Goal: Task Accomplishment & Management: Use online tool/utility

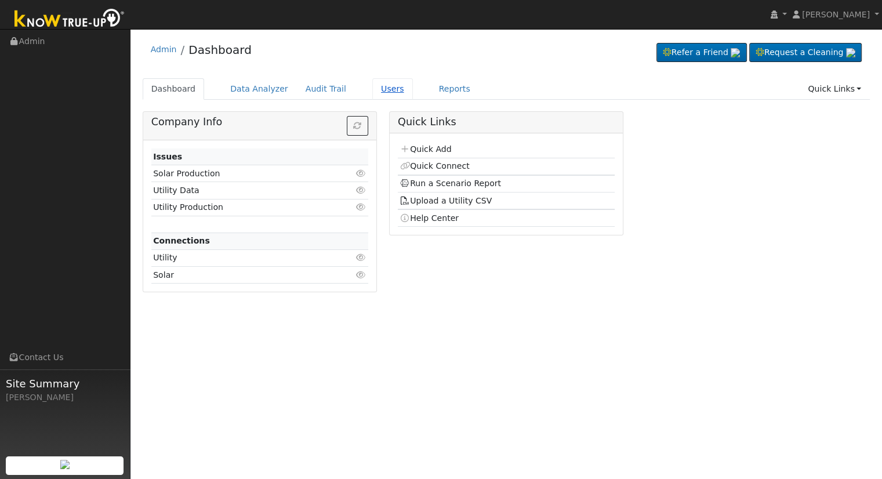
click at [372, 90] on link "Users" at bounding box center [392, 88] width 41 height 21
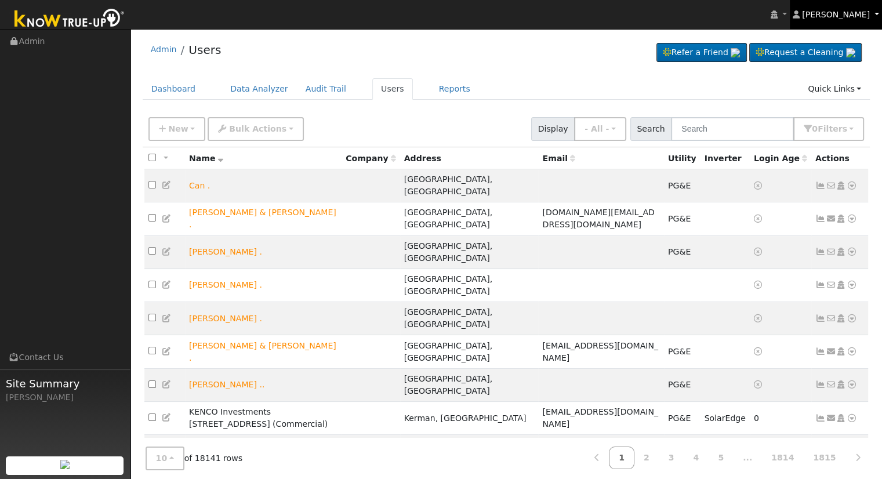
drag, startPoint x: 872, startPoint y: 12, endPoint x: 861, endPoint y: 32, distance: 22.6
click at [872, 12] on link "[PERSON_NAME]" at bounding box center [836, 14] width 93 height 29
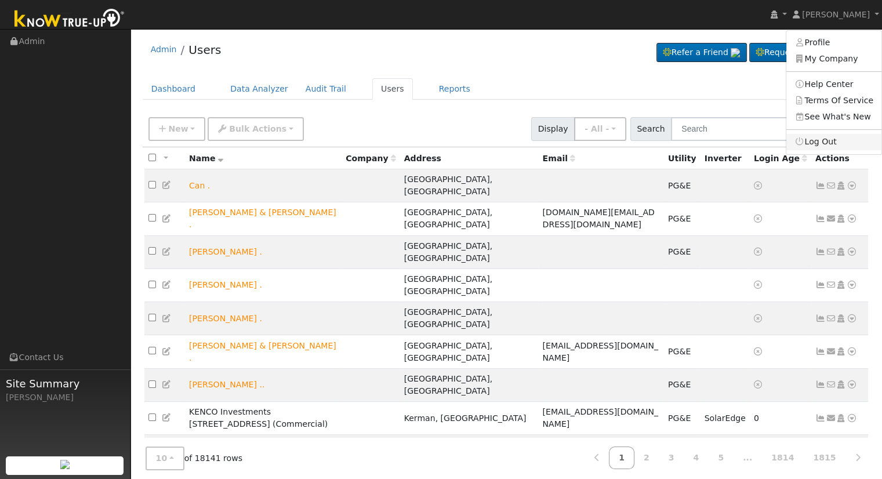
click at [820, 142] on link "Log Out" at bounding box center [834, 142] width 95 height 16
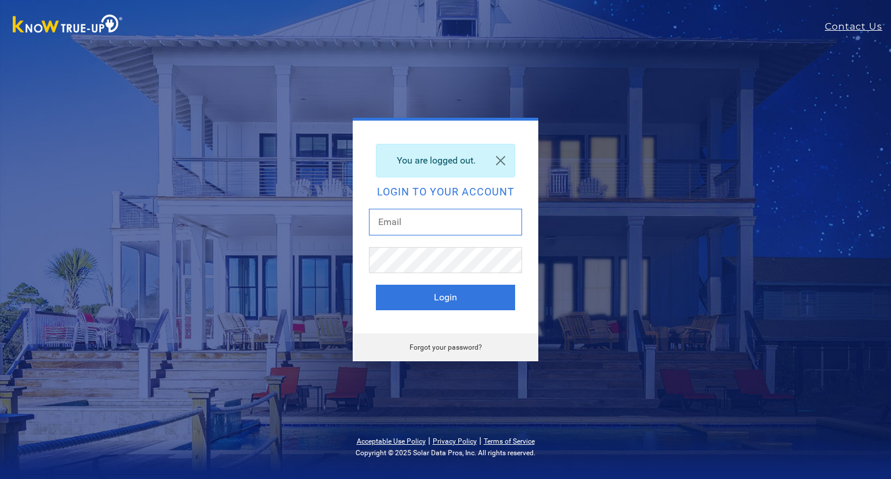
click at [432, 228] on input "text" at bounding box center [445, 222] width 153 height 27
type input "ericc@solarnegotiators.com"
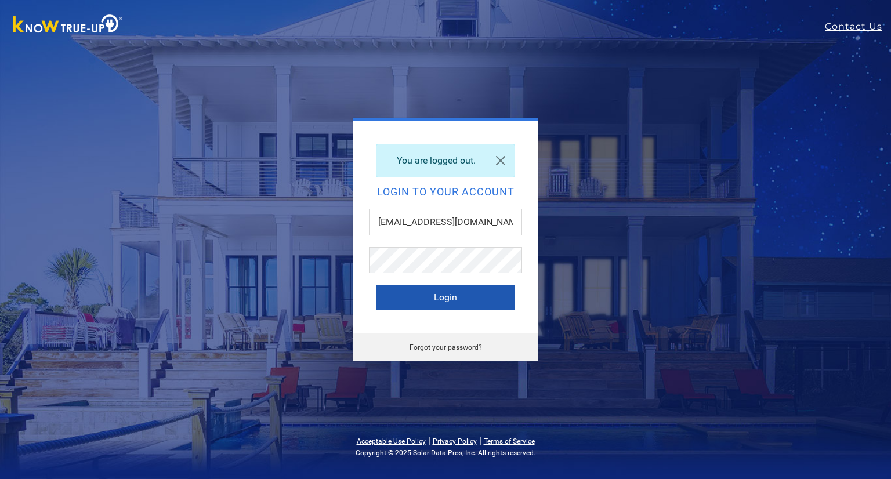
click at [465, 303] on button "Login" at bounding box center [445, 298] width 139 height 26
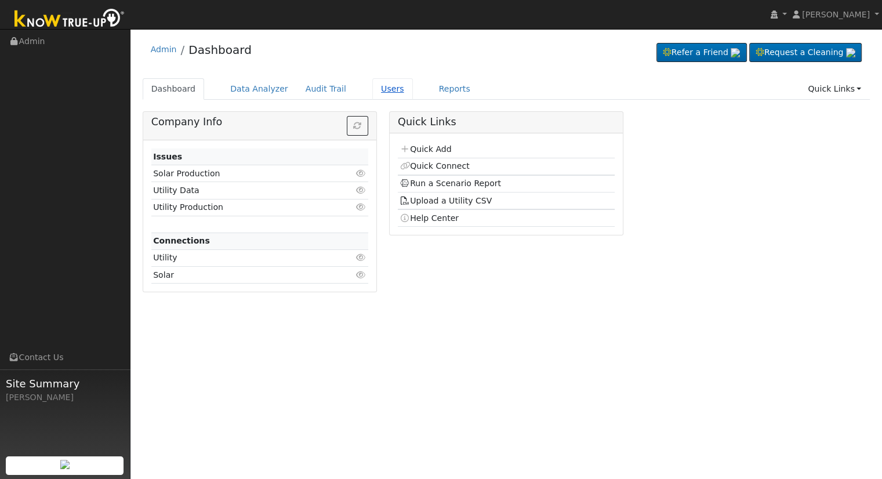
click at [372, 91] on link "Users" at bounding box center [392, 88] width 41 height 21
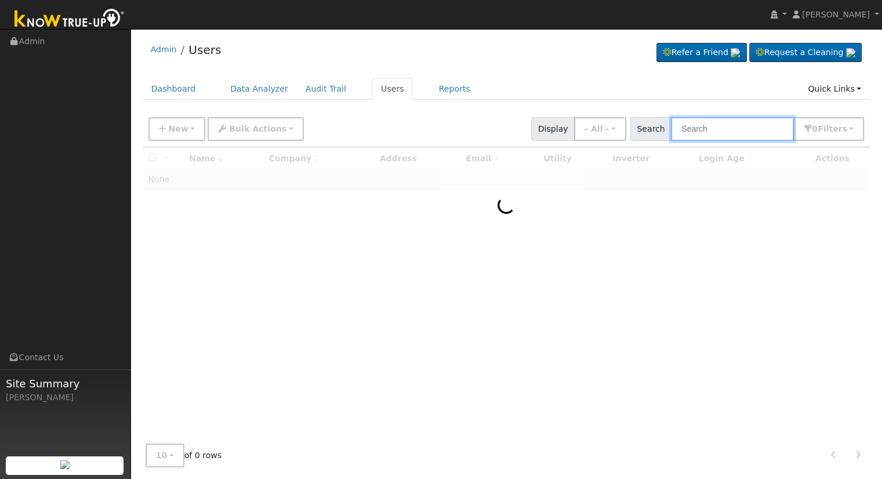
click at [722, 124] on input "text" at bounding box center [732, 129] width 123 height 24
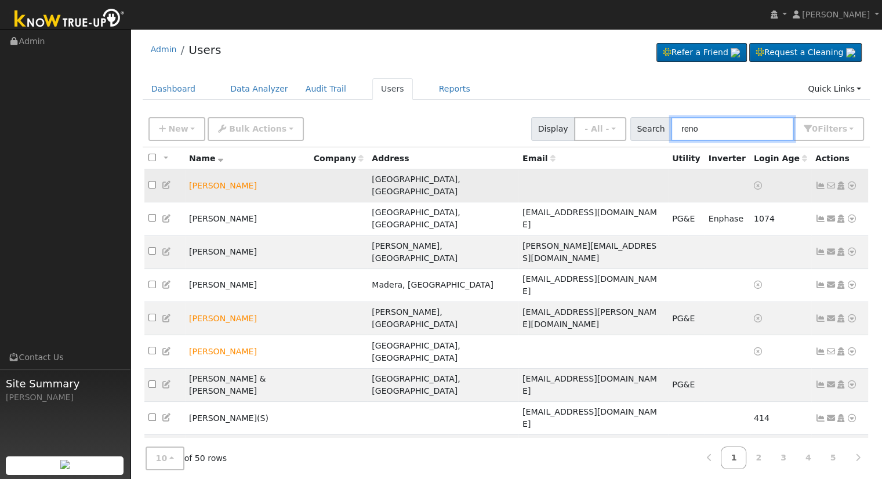
type input "reno"
click at [850, 182] on icon at bounding box center [852, 186] width 10 height 8
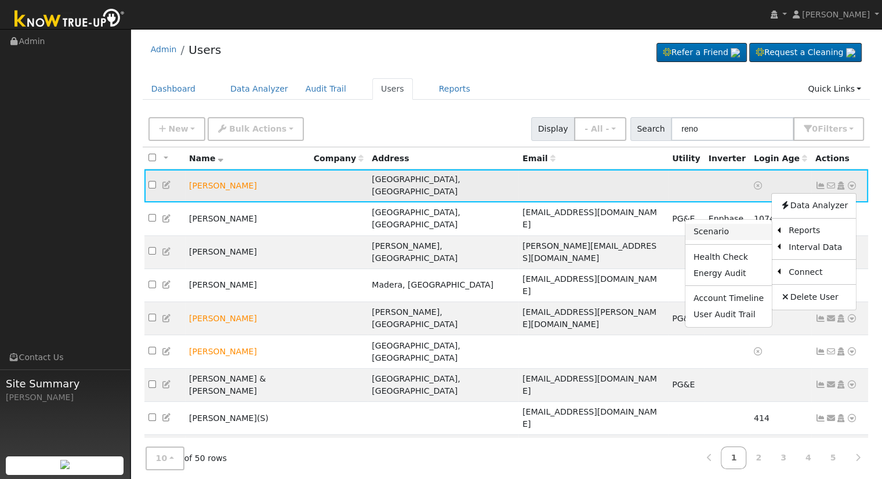
click at [739, 224] on link "Scenario" at bounding box center [729, 232] width 86 height 16
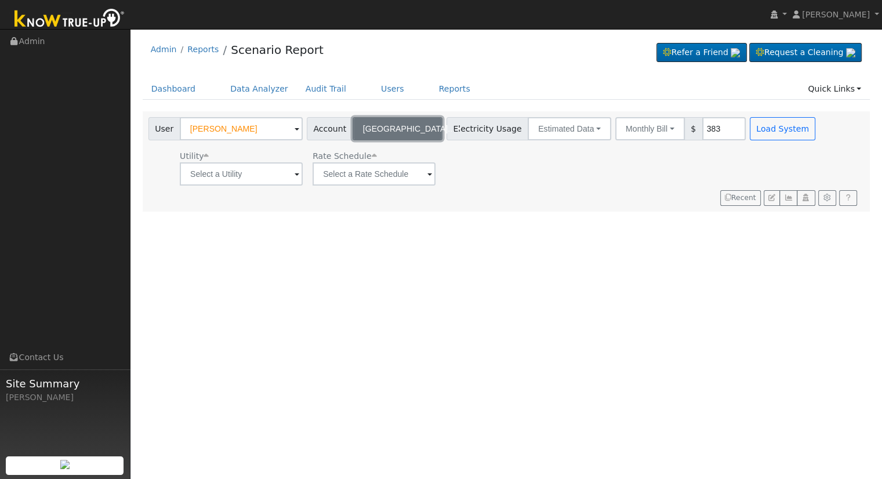
click at [397, 126] on span "[GEOGRAPHIC_DATA]..." at bounding box center [409, 128] width 92 height 9
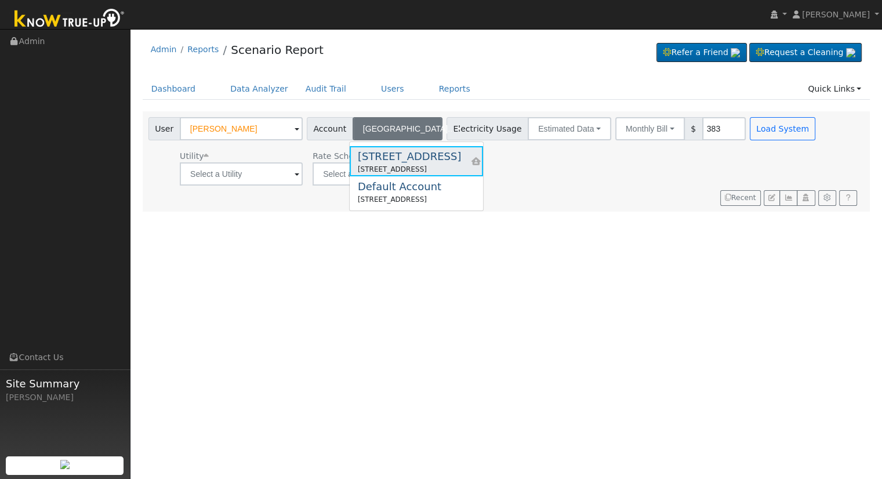
click at [406, 161] on div "5059 N. Island Park" at bounding box center [409, 156] width 103 height 16
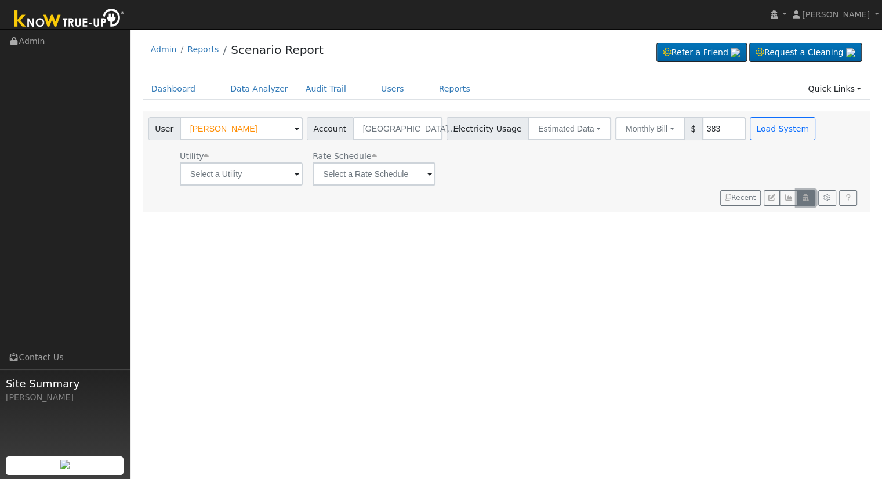
click at [803, 198] on icon "button" at bounding box center [806, 197] width 9 height 7
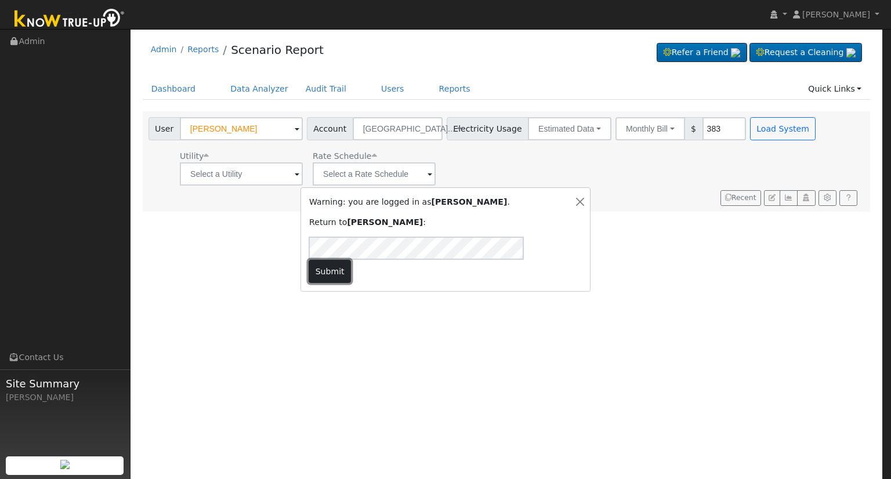
click at [351, 260] on button "Submit" at bounding box center [330, 271] width 42 height 23
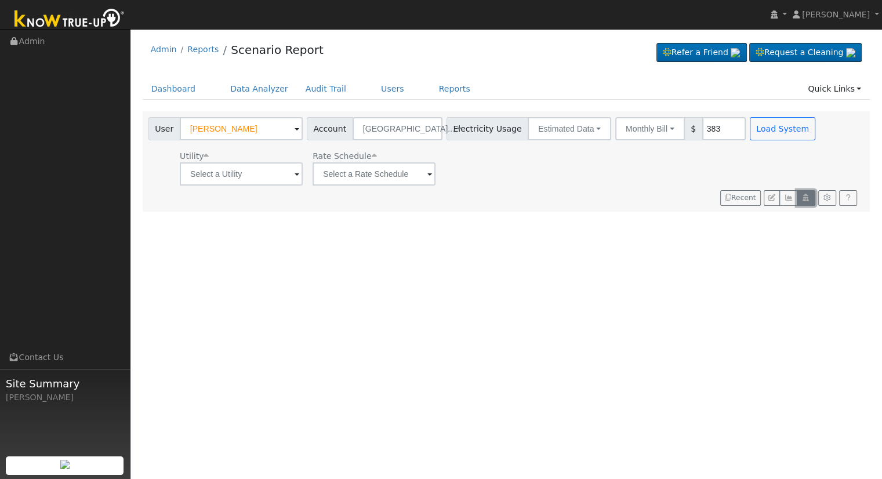
click at [803, 198] on icon "button" at bounding box center [806, 197] width 9 height 7
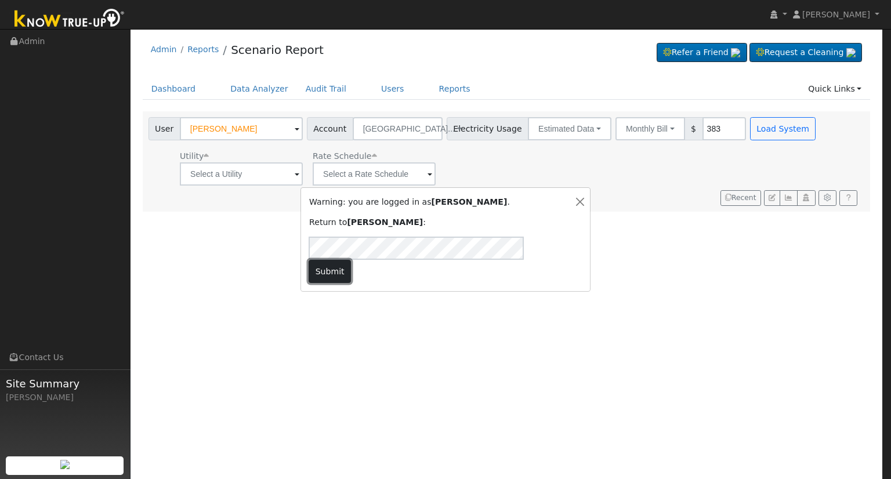
click at [351, 260] on button "Submit" at bounding box center [330, 271] width 42 height 23
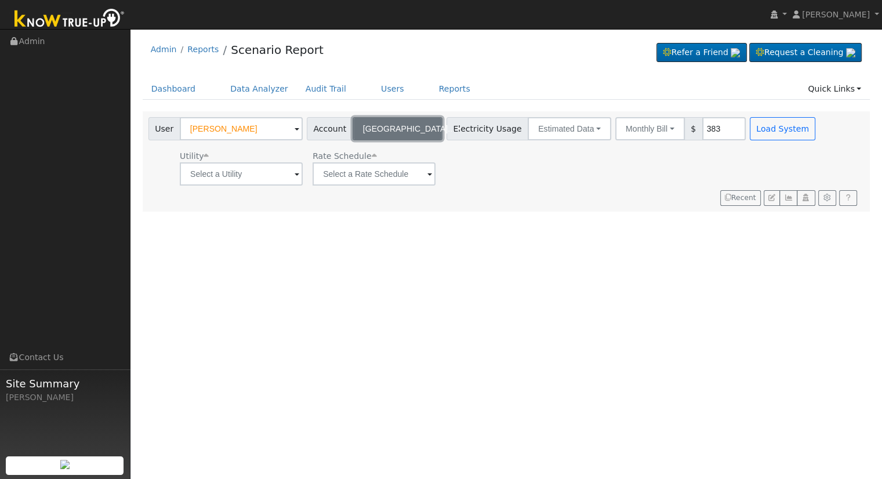
click at [387, 124] on span "5059 N. Isla..." at bounding box center [409, 128] width 92 height 9
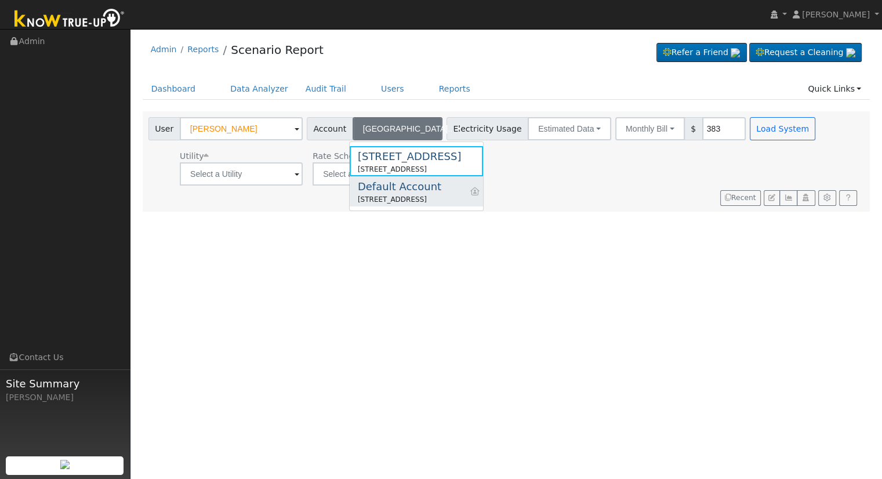
click at [428, 192] on div "Default Account" at bounding box center [400, 187] width 84 height 16
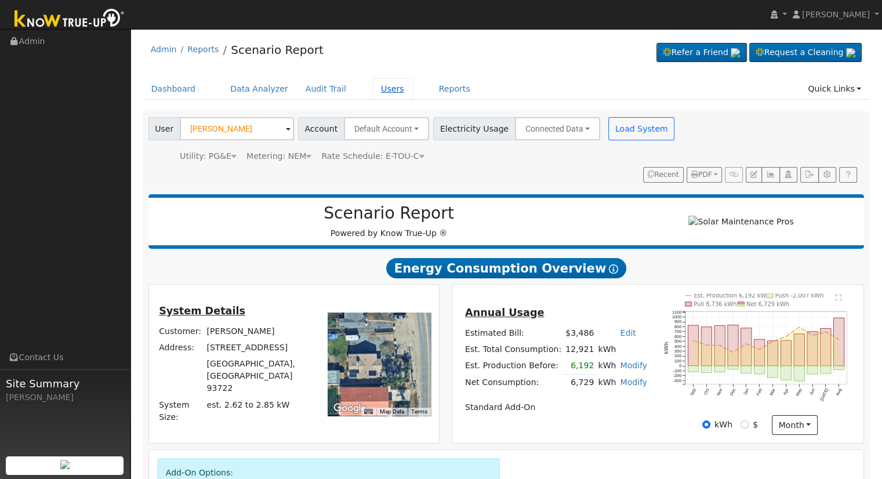
click at [374, 88] on link "Users" at bounding box center [392, 88] width 41 height 21
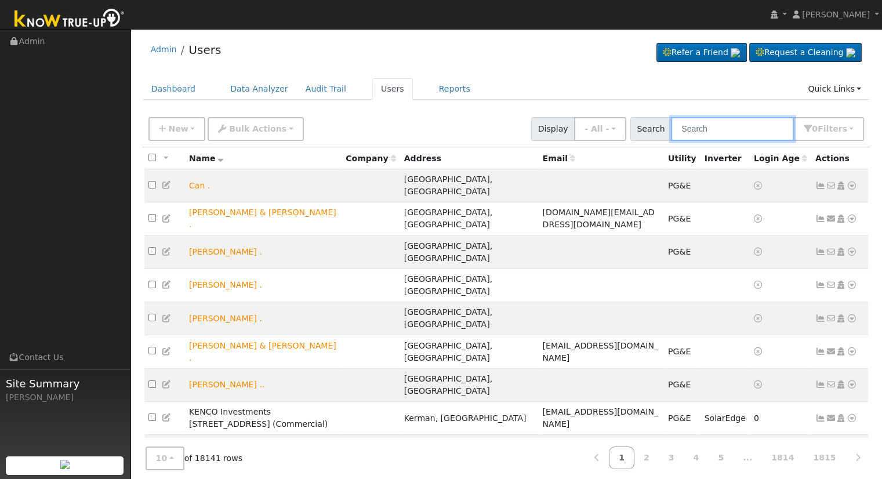
click at [719, 125] on input "text" at bounding box center [732, 129] width 123 height 24
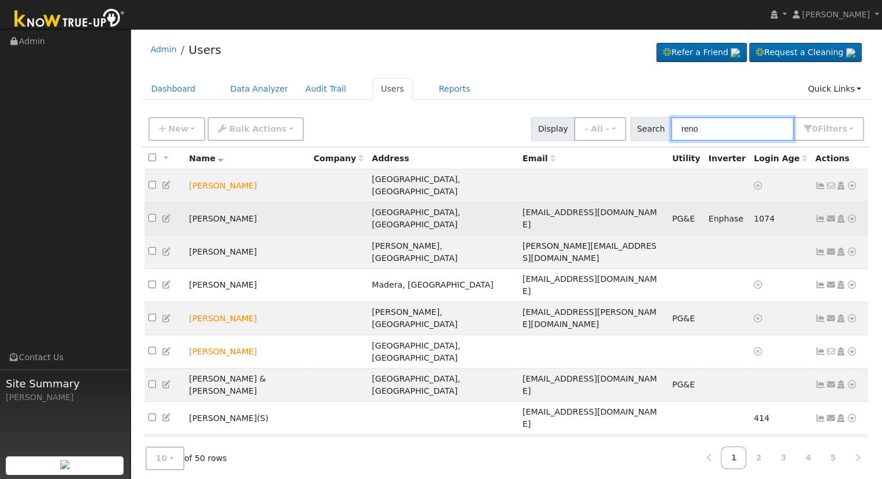
type input "reno"
click at [850, 215] on icon at bounding box center [852, 219] width 10 height 8
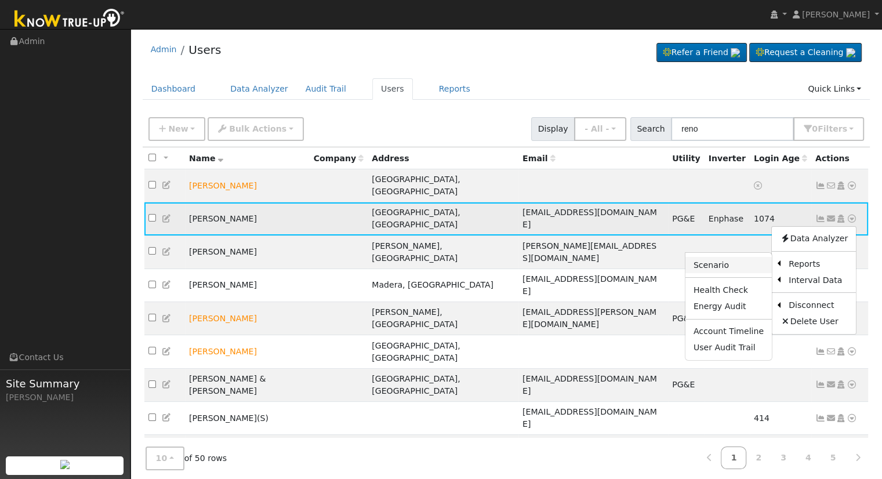
click at [744, 257] on link "Scenario" at bounding box center [729, 265] width 86 height 16
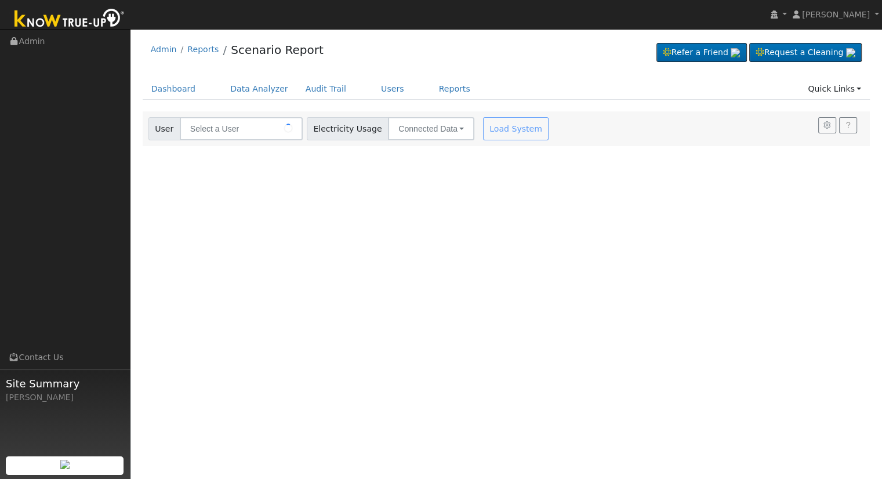
type input "[PERSON_NAME]"
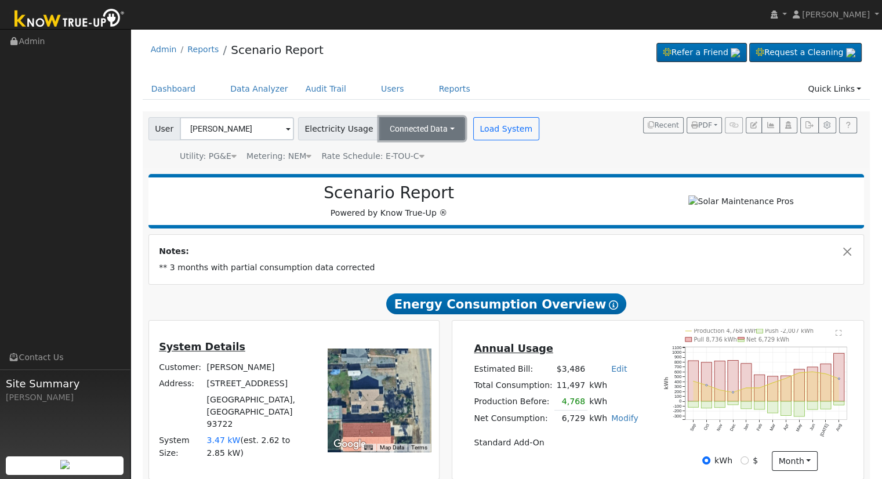
click at [430, 128] on button "Connected Data" at bounding box center [422, 128] width 86 height 23
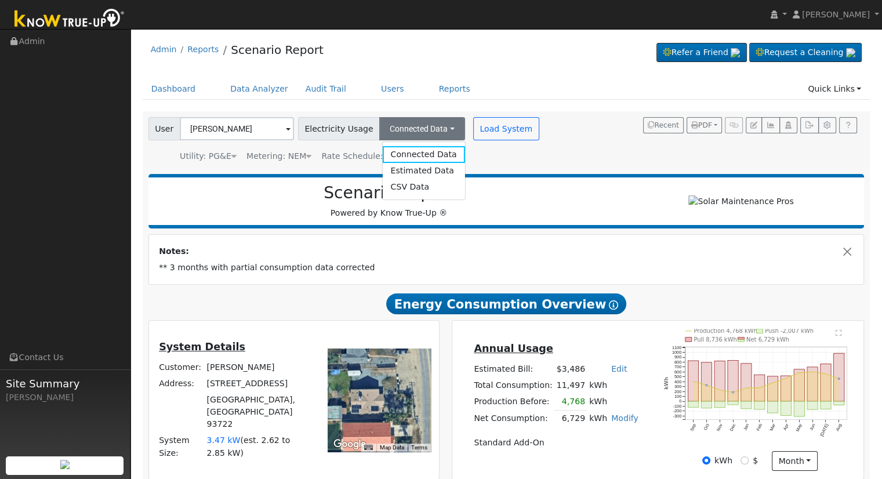
click at [517, 86] on ul "Dashboard Data Analyzer Audit Trail Users Reports Quick Links Quick Add Quick C…" at bounding box center [507, 88] width 728 height 21
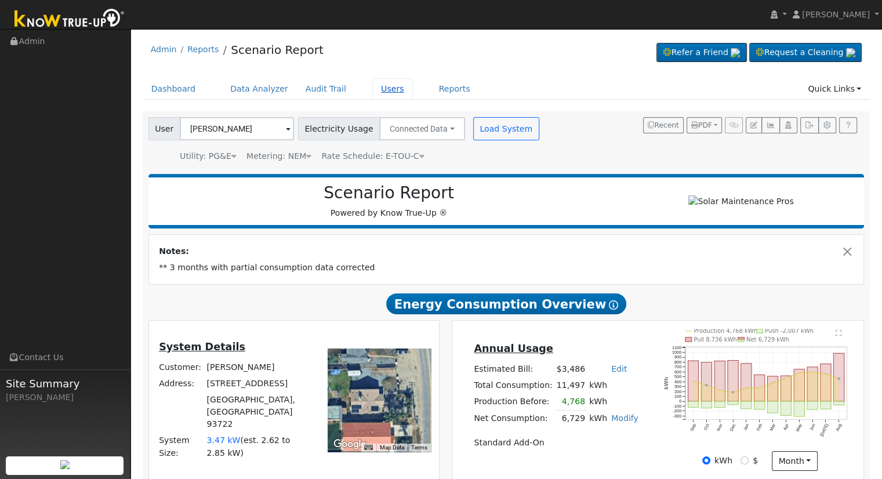
click at [372, 89] on link "Users" at bounding box center [392, 88] width 41 height 21
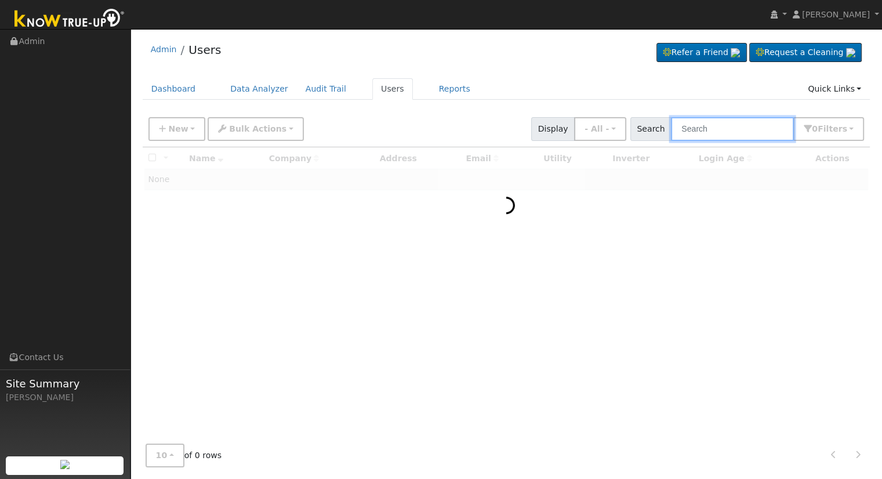
click at [726, 137] on input "text" at bounding box center [732, 129] width 123 height 24
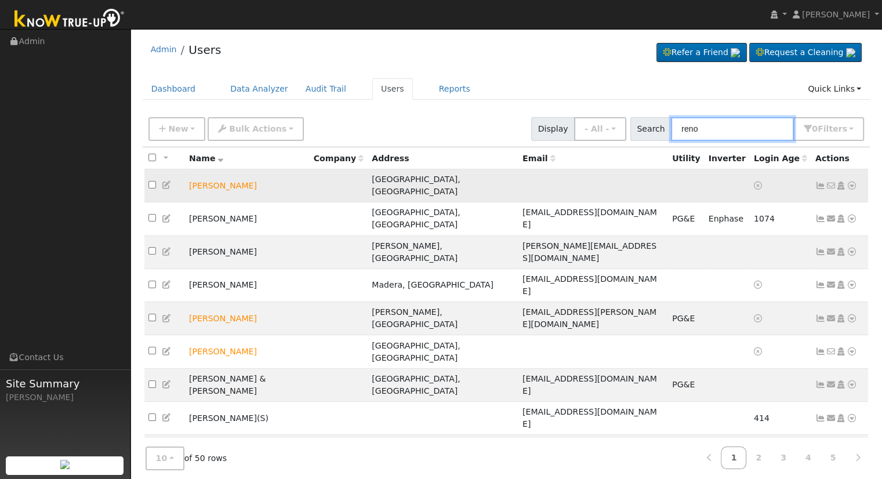
type input "reno"
click at [853, 182] on icon at bounding box center [852, 186] width 10 height 8
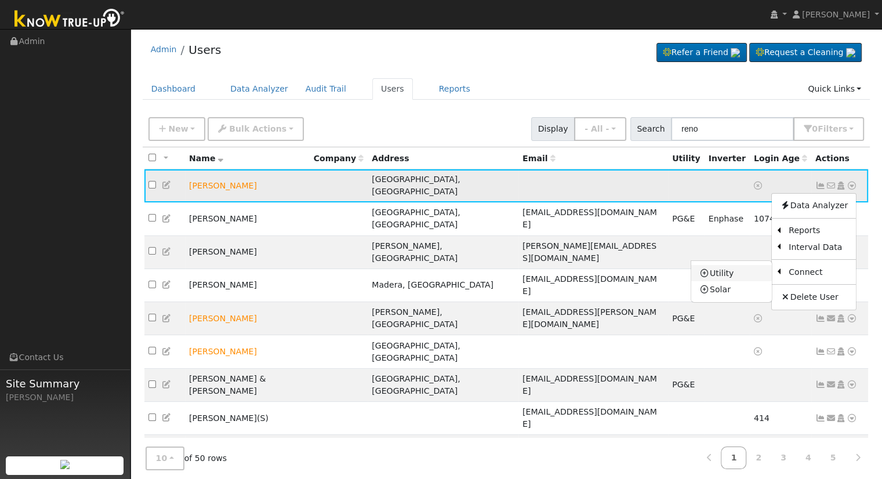
click at [732, 270] on link "Utility" at bounding box center [731, 273] width 81 height 16
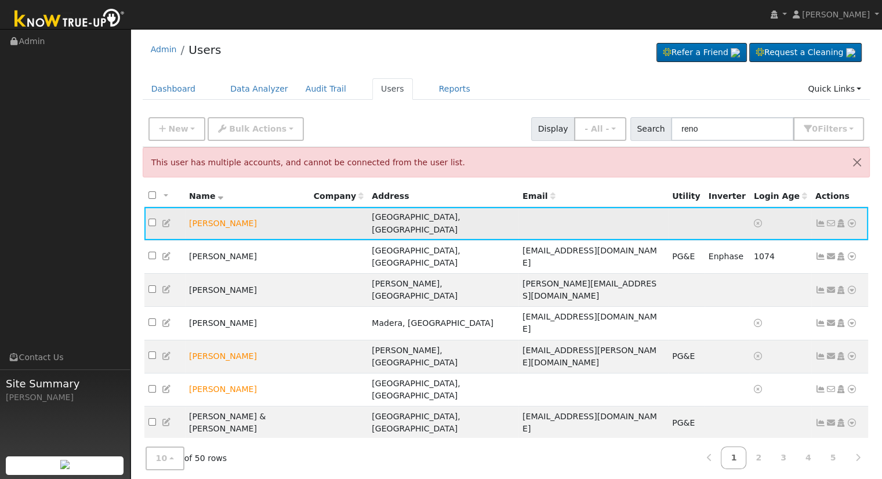
click at [852, 219] on icon at bounding box center [852, 223] width 10 height 8
click at [842, 219] on icon at bounding box center [841, 223] width 10 height 8
